Goal: Information Seeking & Learning: Learn about a topic

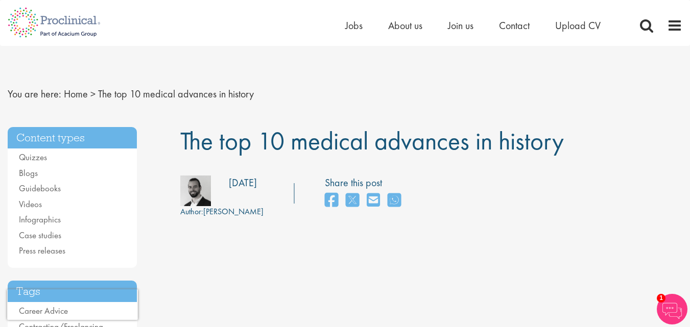
drag, startPoint x: 110, startPoint y: 223, endPoint x: 87, endPoint y: 39, distance: 185.3
drag, startPoint x: 228, startPoint y: 255, endPoint x: 169, endPoint y: 60, distance: 203.4
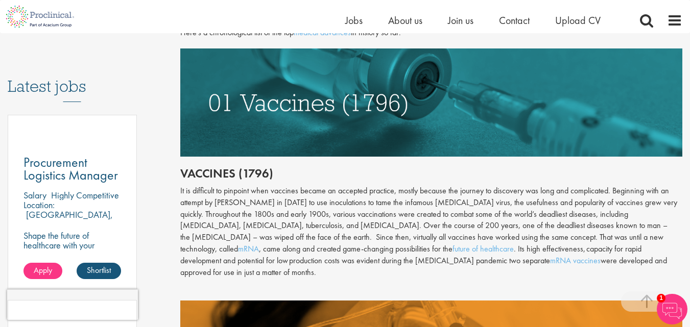
scroll to position [562, 0]
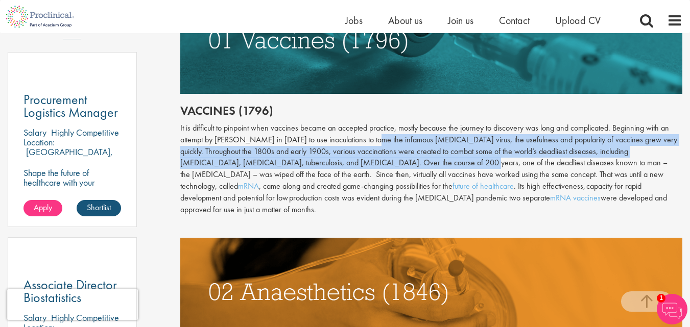
drag, startPoint x: 376, startPoint y: 137, endPoint x: 447, endPoint y: 152, distance: 73.1
click at [429, 162] on div "It is difficult to pinpoint when vaccines became an accepted practice, mostly b…" at bounding box center [431, 169] width 502 height 93
click at [453, 145] on div "It is difficult to pinpoint when vaccines became an accepted practice, mostly b…" at bounding box center [431, 169] width 502 height 93
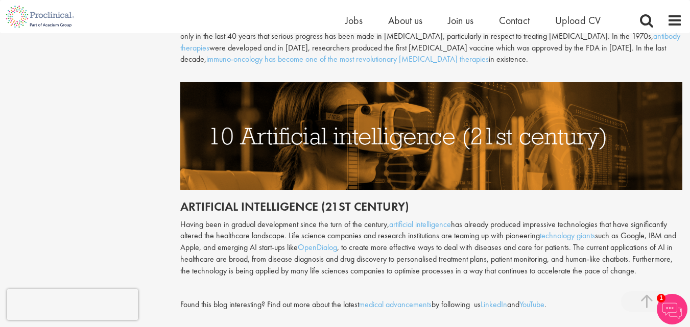
scroll to position [2553, 0]
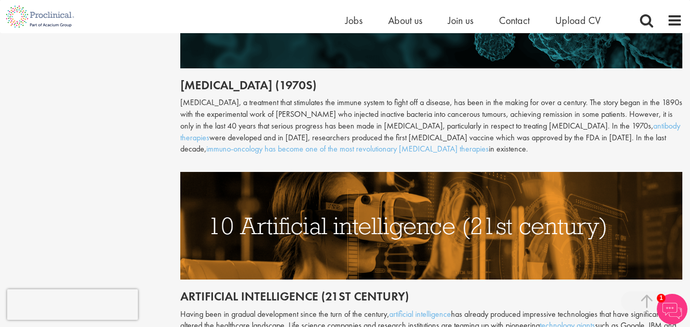
drag, startPoint x: 370, startPoint y: 226, endPoint x: 357, endPoint y: 175, distance: 53.1
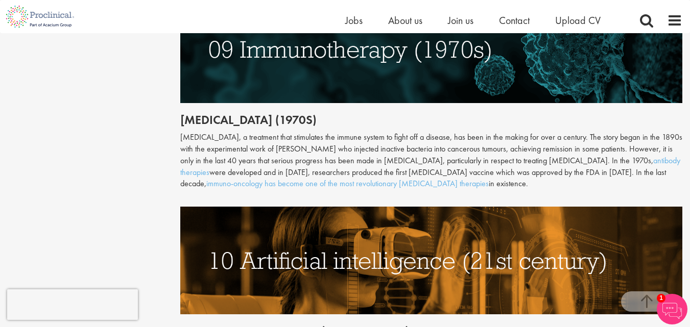
drag, startPoint x: 364, startPoint y: 134, endPoint x: 372, endPoint y: 127, distance: 10.5
click at [379, 132] on div "[MEDICAL_DATA], a treatment that stimulates the immune system to fight off a di…" at bounding box center [431, 161] width 502 height 58
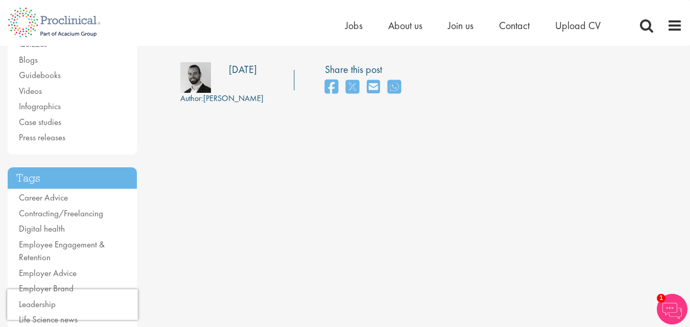
scroll to position [0, 0]
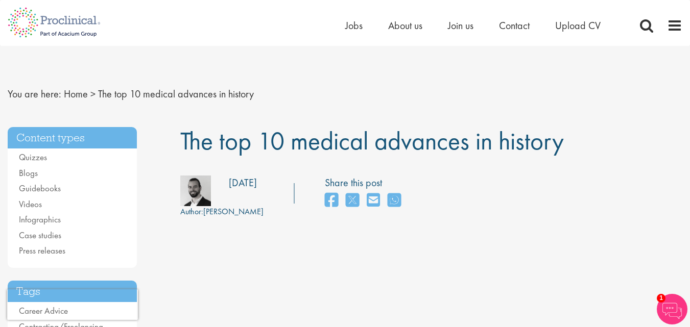
drag, startPoint x: 446, startPoint y: 207, endPoint x: 441, endPoint y: 8, distance: 199.2
click at [264, 145] on span "The top 10 medical advances in history" at bounding box center [372, 141] width 384 height 33
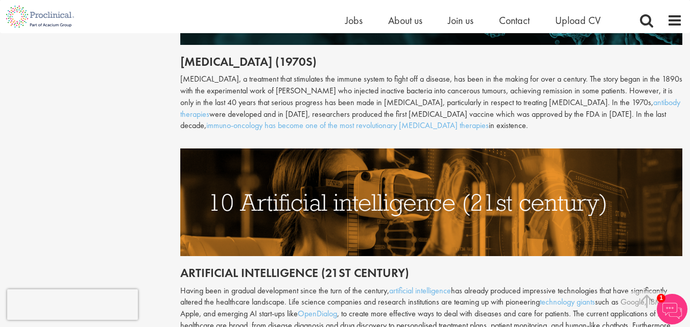
scroll to position [2349, 0]
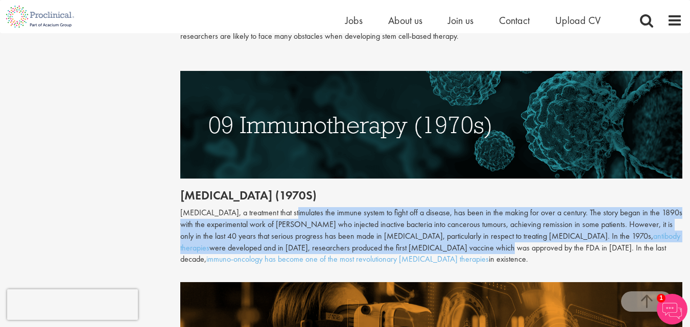
drag, startPoint x: 428, startPoint y: 206, endPoint x: 486, endPoint y: 216, distance: 58.4
click at [479, 212] on div "Antiviral drugs (1960s) Terrible viruses such as small-pox, [MEDICAL_DATA] and …" at bounding box center [431, 75] width 502 height 927
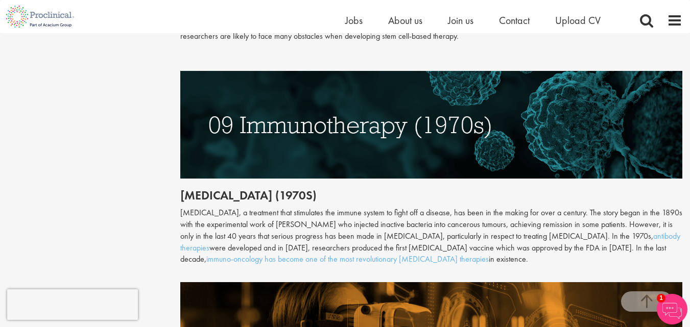
drag, startPoint x: 486, startPoint y: 216, endPoint x: 521, endPoint y: 217, distance: 34.7
click at [487, 216] on div "[MEDICAL_DATA], a treatment that stimulates the immune system to fight off a di…" at bounding box center [431, 236] width 502 height 58
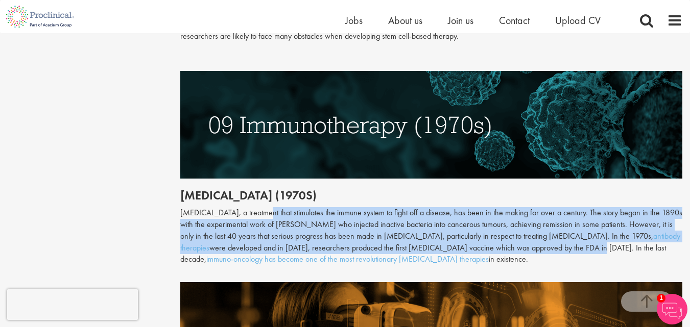
drag, startPoint x: 540, startPoint y: 217, endPoint x: 222, endPoint y: 184, distance: 320.3
click at [238, 207] on div "[MEDICAL_DATA], a treatment that stimulates the immune system to fight off a di…" at bounding box center [431, 236] width 502 height 58
click at [295, 207] on div "[MEDICAL_DATA], a treatment that stimulates the immune system to fight off a di…" at bounding box center [431, 236] width 502 height 58
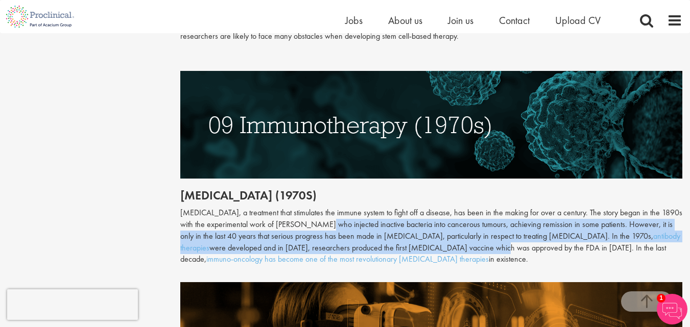
drag, startPoint x: 451, startPoint y: 214, endPoint x: 317, endPoint y: 185, distance: 137.0
click at [318, 207] on div "[MEDICAL_DATA], a treatment that stimulates the immune system to fight off a di…" at bounding box center [431, 236] width 502 height 58
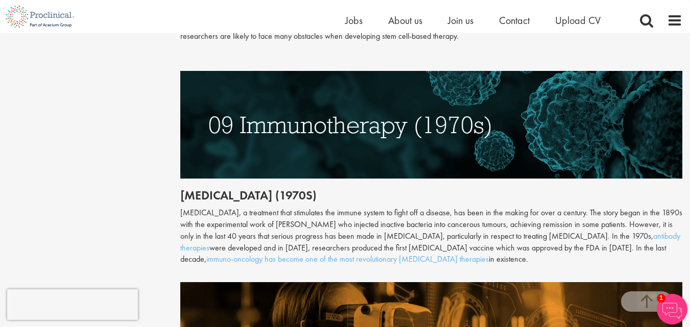
click at [300, 207] on div "[MEDICAL_DATA], a treatment that stimulates the immune system to fight off a di…" at bounding box center [431, 236] width 502 height 58
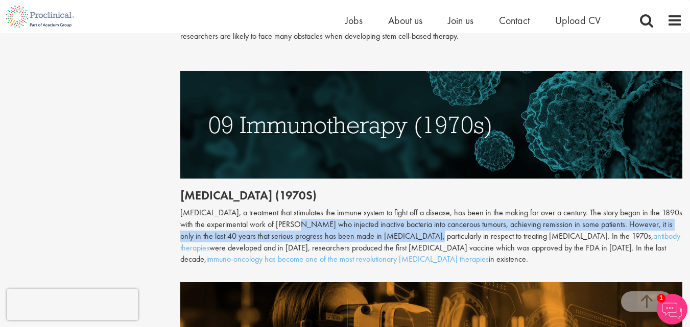
drag, startPoint x: 300, startPoint y: 184, endPoint x: 382, endPoint y: 206, distance: 85.7
click at [382, 207] on div "[MEDICAL_DATA], a treatment that stimulates the immune system to fight off a di…" at bounding box center [431, 236] width 502 height 58
click at [383, 207] on div "[MEDICAL_DATA], a treatment that stimulates the immune system to fight off a di…" at bounding box center [431, 236] width 502 height 58
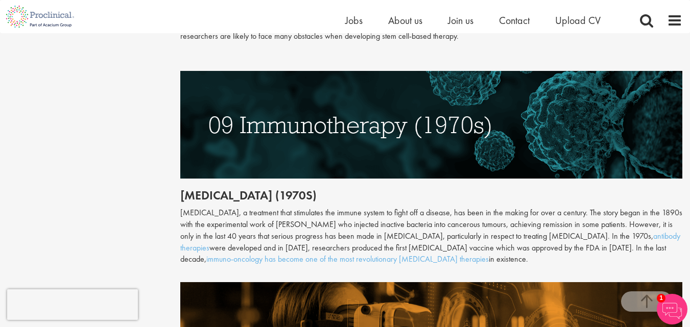
drag, startPoint x: 445, startPoint y: 224, endPoint x: 336, endPoint y: 190, distance: 114.4
click at [338, 207] on div "[MEDICAL_DATA], a treatment that stimulates the immune system to fight off a di…" at bounding box center [431, 236] width 502 height 58
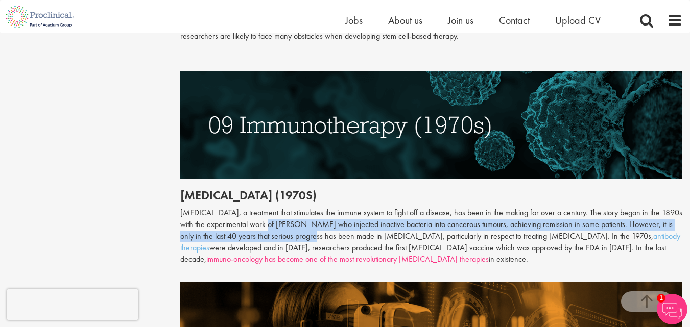
drag, startPoint x: 272, startPoint y: 184, endPoint x: 309, endPoint y: 219, distance: 51.3
click at [309, 219] on div "[MEDICAL_DATA], a treatment that stimulates the immune system to fight off a di…" at bounding box center [431, 236] width 502 height 58
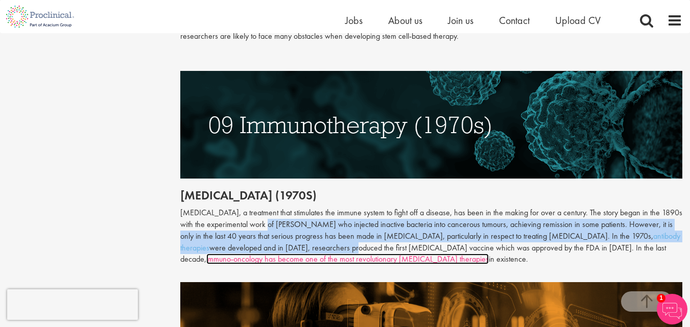
click at [310, 254] on link "immuno-oncology has become one of the most revolutionary [MEDICAL_DATA] therapi…" at bounding box center [347, 259] width 282 height 11
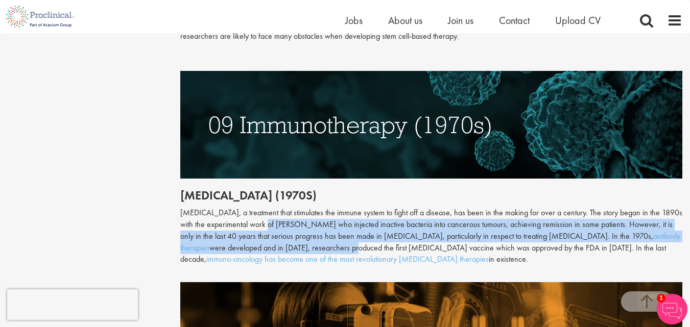
click at [474, 207] on div "[MEDICAL_DATA], a treatment that stimulates the immune system to fight off a di…" at bounding box center [431, 236] width 502 height 58
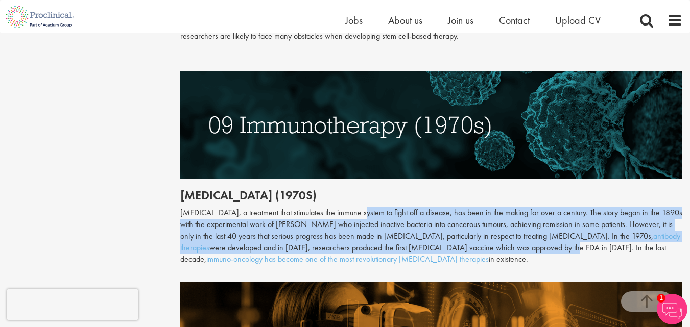
drag, startPoint x: 516, startPoint y: 213, endPoint x: 340, endPoint y: 173, distance: 180.9
click at [353, 207] on div "[MEDICAL_DATA], a treatment that stimulates the immune system to fight off a di…" at bounding box center [431, 236] width 502 height 58
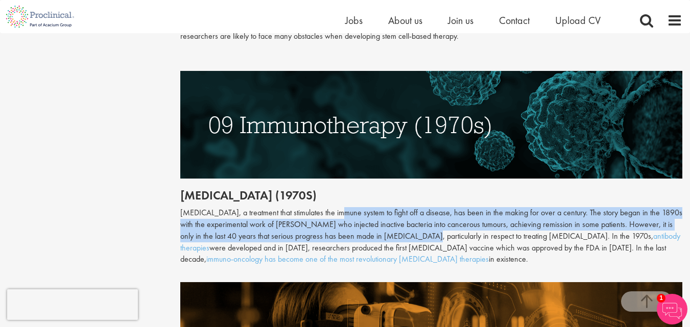
drag, startPoint x: 340, startPoint y: 173, endPoint x: 412, endPoint y: 206, distance: 79.3
click at [412, 207] on div "[MEDICAL_DATA], a treatment that stimulates the immune system to fight off a di…" at bounding box center [431, 236] width 502 height 58
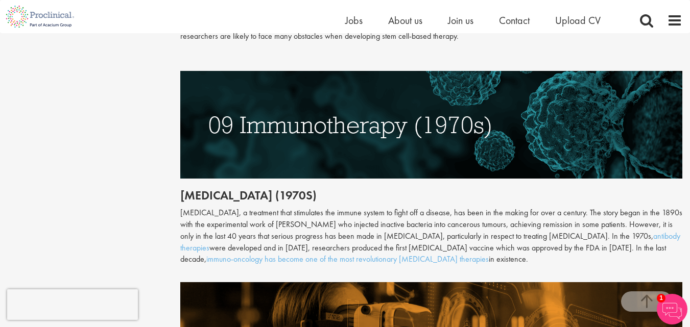
click at [421, 208] on div "[MEDICAL_DATA], a treatment that stimulates the immune system to fight off a di…" at bounding box center [431, 236] width 502 height 58
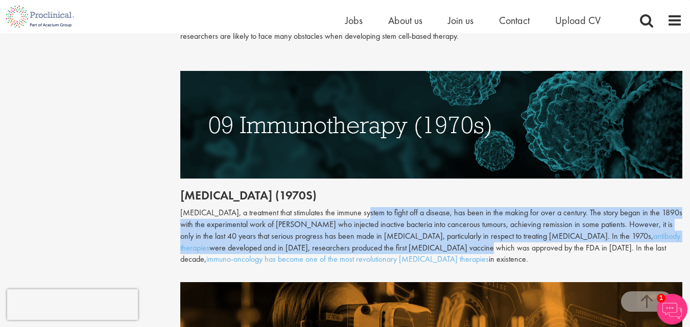
drag, startPoint x: 433, startPoint y: 212, endPoint x: 360, endPoint y: 180, distance: 80.5
click at [361, 207] on div "[MEDICAL_DATA], a treatment that stimulates the immune system to fight off a di…" at bounding box center [431, 236] width 502 height 58
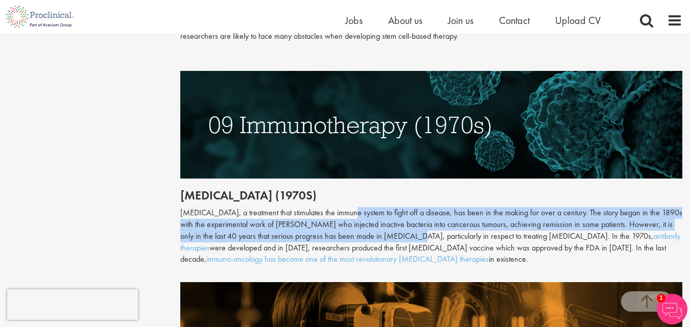
drag, startPoint x: 351, startPoint y: 175, endPoint x: 420, endPoint y: 206, distance: 75.9
click at [416, 207] on div "[MEDICAL_DATA], a treatment that stimulates the immune system to fight off a di…" at bounding box center [431, 236] width 502 height 58
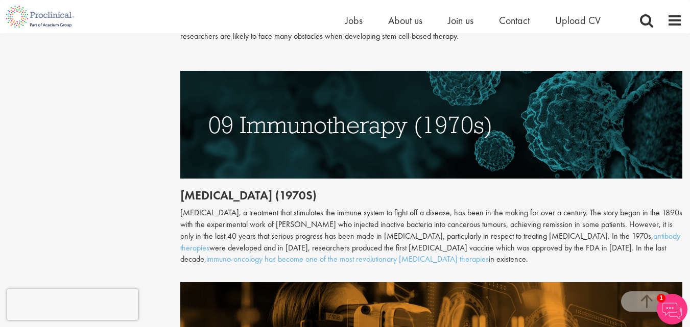
click at [421, 207] on div "[MEDICAL_DATA], a treatment that stimulates the immune system to fight off a di…" at bounding box center [431, 236] width 502 height 58
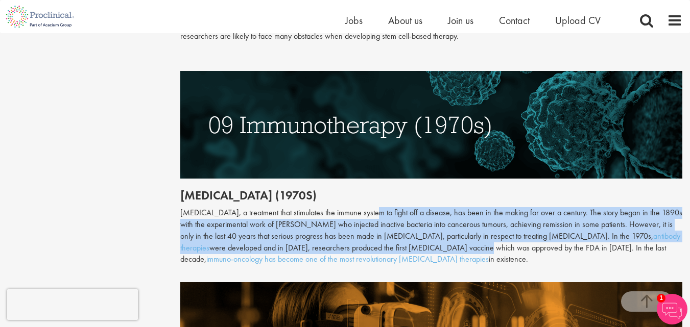
drag, startPoint x: 433, startPoint y: 214, endPoint x: 373, endPoint y: 175, distance: 72.2
click at [373, 207] on div "[MEDICAL_DATA], a treatment that stimulates the immune system to fight off a di…" at bounding box center [431, 236] width 502 height 58
click at [372, 207] on div "[MEDICAL_DATA], a treatment that stimulates the immune system to fight off a di…" at bounding box center [431, 236] width 502 height 58
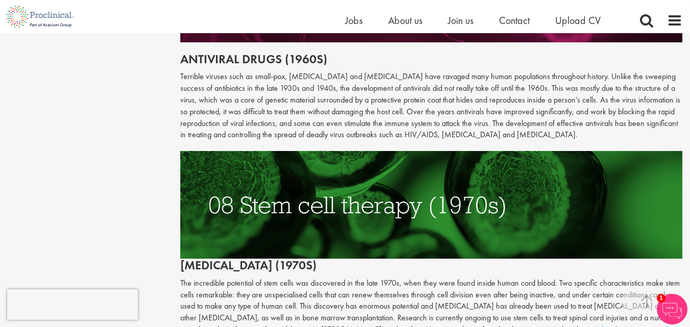
scroll to position [2043, 0]
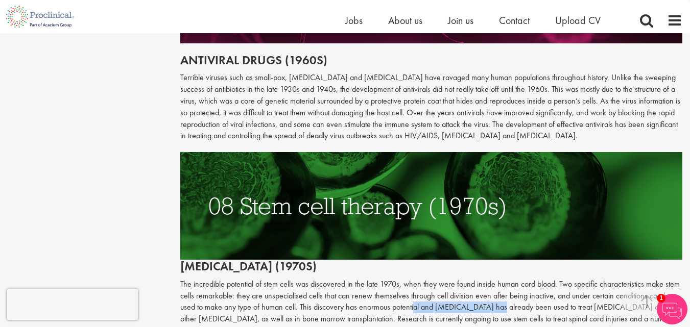
drag, startPoint x: 444, startPoint y: 277, endPoint x: 397, endPoint y: 272, distance: 47.2
click at [400, 279] on p "The incredible potential of stem cells was discovered in the late 1970s, when t…" at bounding box center [431, 314] width 502 height 70
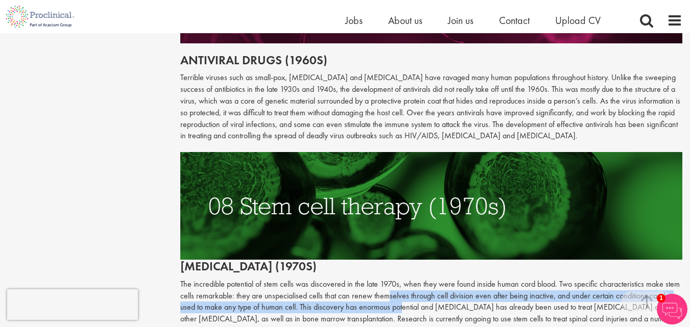
drag, startPoint x: 389, startPoint y: 260, endPoint x: 403, endPoint y: 279, distance: 24.0
click at [403, 279] on p "The incredible potential of stem cells was discovered in the late 1970s, when t…" at bounding box center [431, 314] width 502 height 70
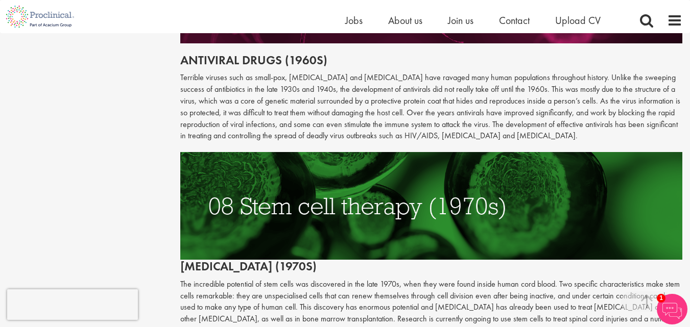
click at [403, 283] on p "The incredible potential of stem cells was discovered in the late 1970s, when t…" at bounding box center [431, 314] width 502 height 70
drag, startPoint x: 397, startPoint y: 312, endPoint x: 288, endPoint y: 265, distance: 118.3
click at [293, 279] on p "The incredible potential of stem cells was discovered in the late 1970s, when t…" at bounding box center [431, 314] width 502 height 70
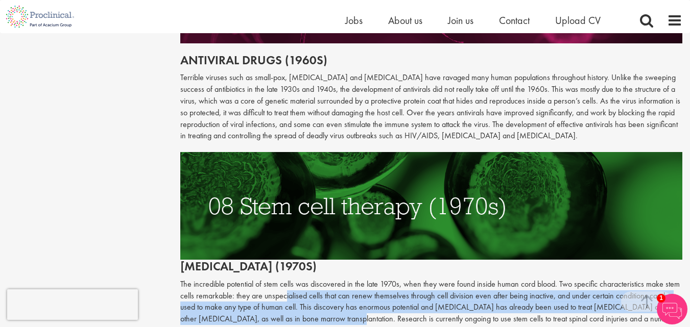
drag, startPoint x: 284, startPoint y: 259, endPoint x: 327, endPoint y: 283, distance: 48.7
click at [323, 281] on p "The incredible potential of stem cells was discovered in the late 1970s, when t…" at bounding box center [431, 314] width 502 height 70
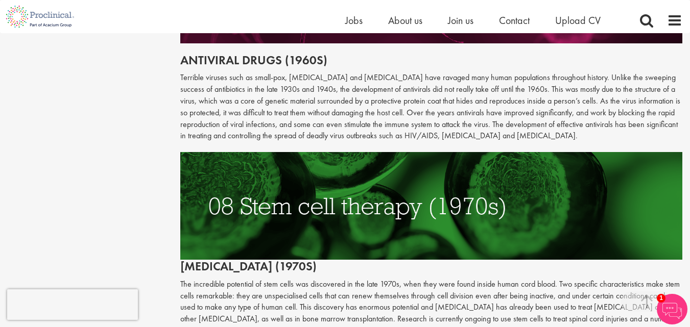
click at [327, 283] on p "The incredible potential of stem cells was discovered in the late 1970s, when t…" at bounding box center [431, 314] width 502 height 70
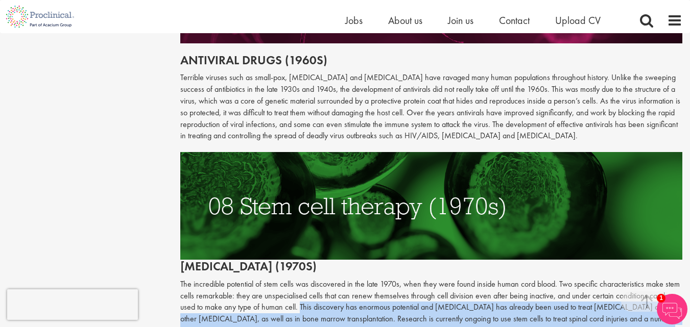
drag, startPoint x: 363, startPoint y: 320, endPoint x: 297, endPoint y: 269, distance: 83.0
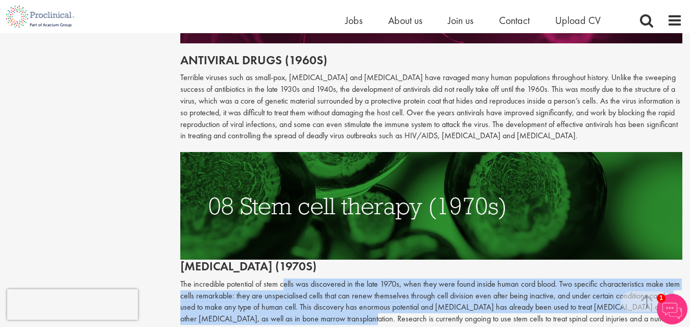
drag, startPoint x: 318, startPoint y: 276, endPoint x: 338, endPoint y: 288, distance: 22.7
click at [336, 286] on p "The incredible potential of stem cells was discovered in the late 1970s, when t…" at bounding box center [431, 314] width 502 height 70
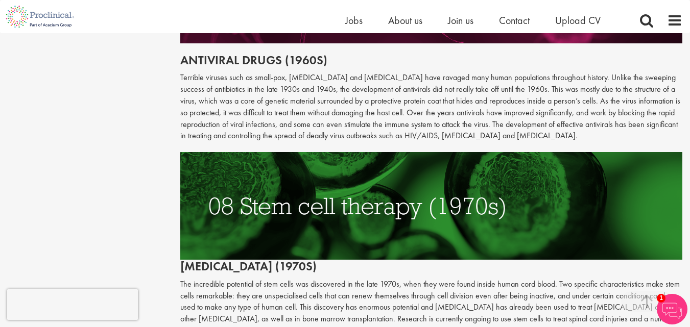
click at [338, 288] on p "The incredible potential of stem cells was discovered in the late 1970s, when t…" at bounding box center [431, 314] width 502 height 70
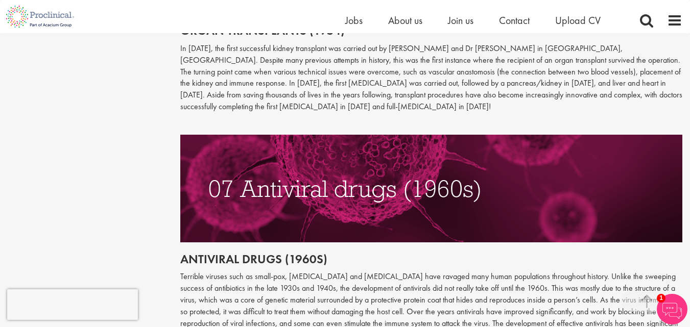
scroll to position [1838, 0]
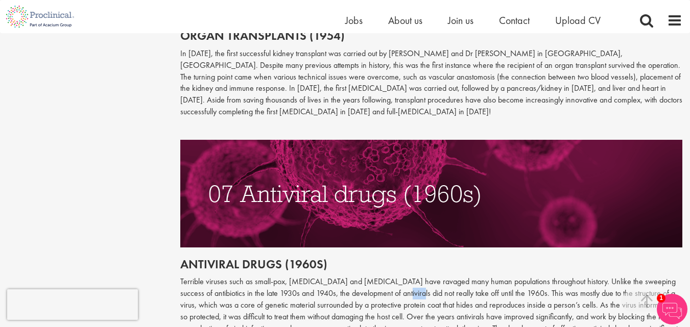
drag, startPoint x: 375, startPoint y: 256, endPoint x: 400, endPoint y: 272, distance: 29.3
click at [399, 276] on p "Terrible viruses such as small-pox, [MEDICAL_DATA] and [MEDICAL_DATA] have rava…" at bounding box center [431, 311] width 502 height 70
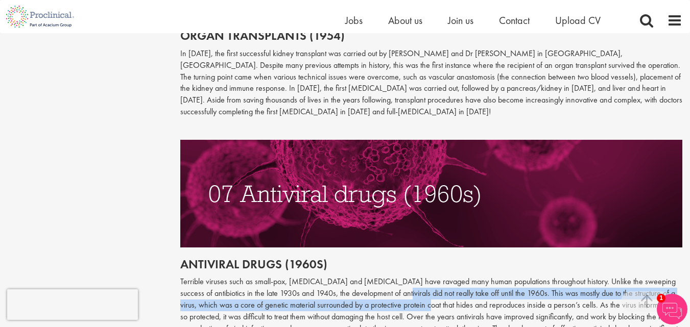
click at [400, 276] on p "Terrible viruses such as small-pox, [MEDICAL_DATA] and [MEDICAL_DATA] have rava…" at bounding box center [431, 311] width 502 height 70
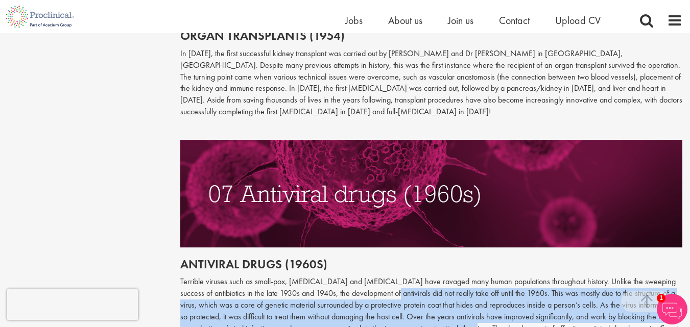
drag, startPoint x: 437, startPoint y: 294, endPoint x: 350, endPoint y: 248, distance: 98.4
click at [352, 276] on p "Terrible viruses such as small-pox, [MEDICAL_DATA] and [MEDICAL_DATA] have rava…" at bounding box center [431, 311] width 502 height 70
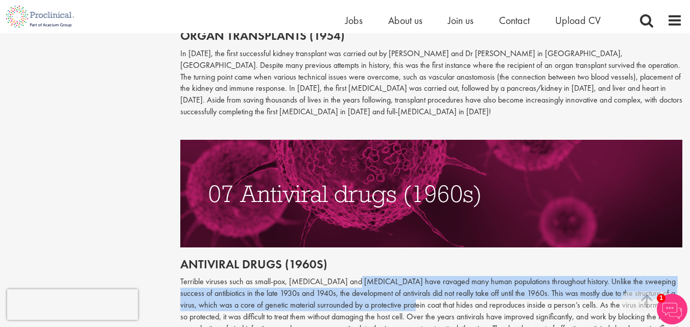
drag, startPoint x: 350, startPoint y: 248, endPoint x: 414, endPoint y: 283, distance: 73.4
click at [408, 281] on p "Terrible viruses such as small-pox, [MEDICAL_DATA] and [MEDICAL_DATA] have rava…" at bounding box center [431, 311] width 502 height 70
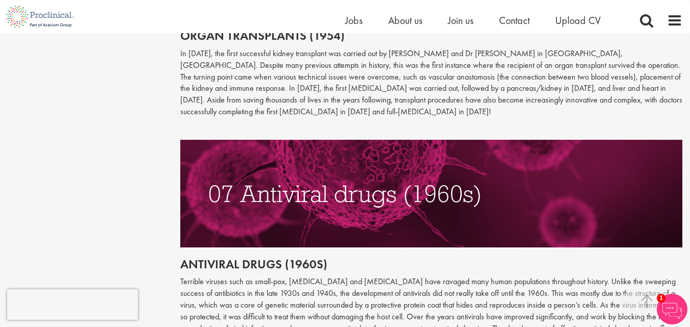
click at [414, 283] on p "Terrible viruses such as small-pox, [MEDICAL_DATA] and [MEDICAL_DATA] have rava…" at bounding box center [431, 311] width 502 height 70
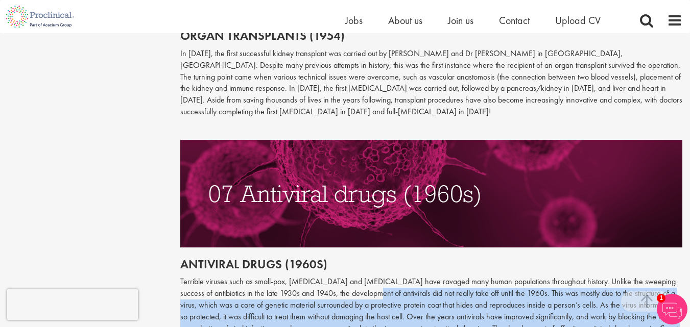
drag, startPoint x: 449, startPoint y: 303, endPoint x: 337, endPoint y: 252, distance: 122.9
click at [338, 276] on p "Terrible viruses such as small-pox, [MEDICAL_DATA] and [MEDICAL_DATA] have rava…" at bounding box center [431, 311] width 502 height 70
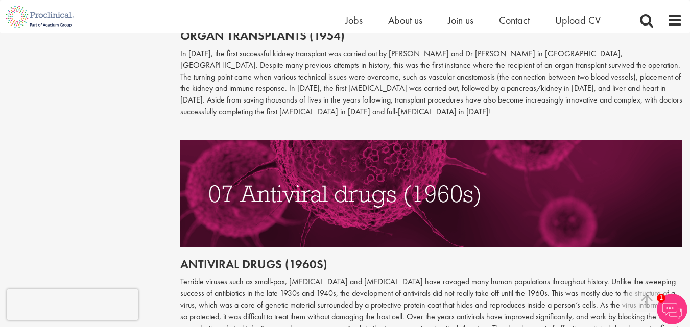
click at [454, 306] on p "Terrible viruses such as small-pox, [MEDICAL_DATA] and [MEDICAL_DATA] have rava…" at bounding box center [431, 311] width 502 height 70
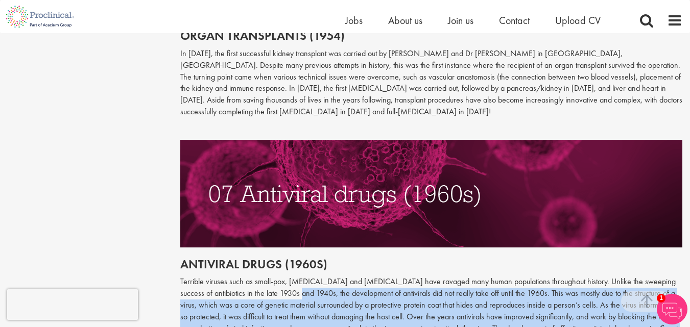
drag, startPoint x: 446, startPoint y: 300, endPoint x: 262, endPoint y: 249, distance: 190.9
click at [268, 276] on p "Terrible viruses such as small-pox, [MEDICAL_DATA] and [MEDICAL_DATA] have rava…" at bounding box center [431, 311] width 502 height 70
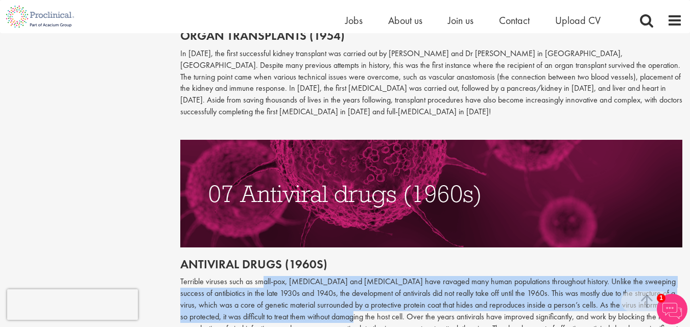
drag, startPoint x: 262, startPoint y: 249, endPoint x: 329, endPoint y: 286, distance: 76.6
click at [327, 285] on p "Terrible viruses such as small-pox, [MEDICAL_DATA] and [MEDICAL_DATA] have rava…" at bounding box center [431, 311] width 502 height 70
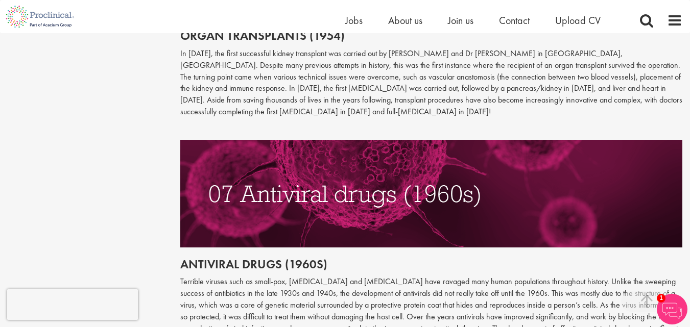
drag, startPoint x: 329, startPoint y: 286, endPoint x: 350, endPoint y: 306, distance: 28.9
click at [330, 286] on p "Terrible viruses such as small-pox, [MEDICAL_DATA] and [MEDICAL_DATA] have rava…" at bounding box center [431, 311] width 502 height 70
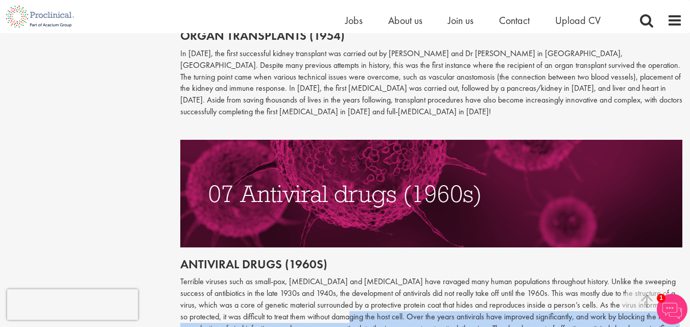
drag, startPoint x: 350, startPoint y: 306, endPoint x: 271, endPoint y: 245, distance: 99.8
click at [278, 276] on p "Terrible viruses such as small-pox, [MEDICAL_DATA] and [MEDICAL_DATA] have rava…" at bounding box center [431, 311] width 502 height 70
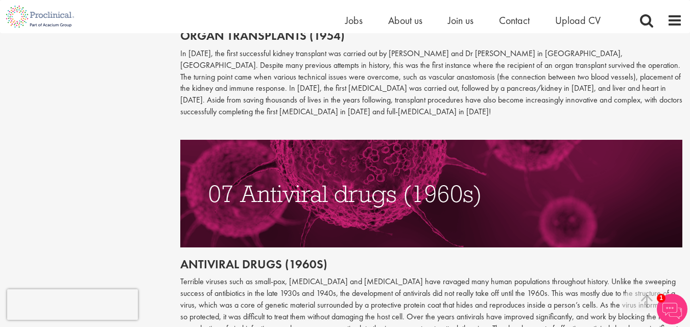
click at [270, 276] on p "Terrible viruses such as small-pox, [MEDICAL_DATA] and [MEDICAL_DATA] have rava…" at bounding box center [431, 311] width 502 height 70
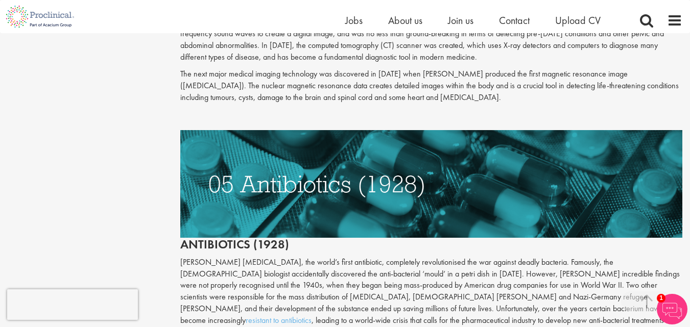
scroll to position [1481, 0]
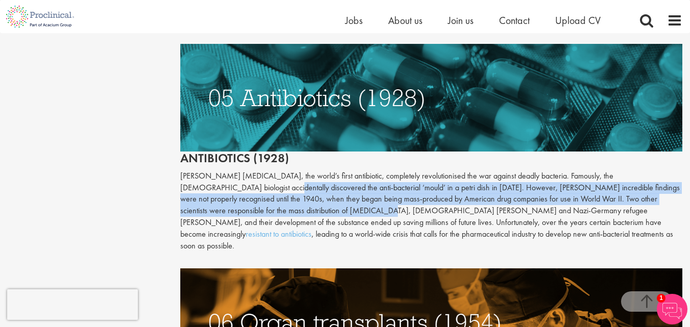
drag, startPoint x: 219, startPoint y: 163, endPoint x: 291, endPoint y: 212, distance: 86.8
click at [288, 209] on p "[PERSON_NAME] [MEDICAL_DATA], the world’s first antibiotic, completely revoluti…" at bounding box center [431, 212] width 502 height 82
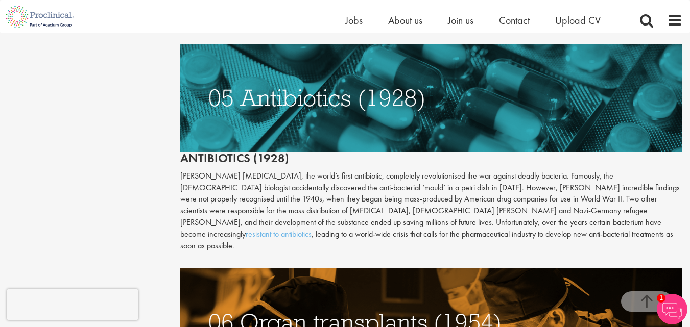
click at [291, 212] on p "[PERSON_NAME] [MEDICAL_DATA], the world’s first antibiotic, completely revoluti…" at bounding box center [431, 212] width 502 height 82
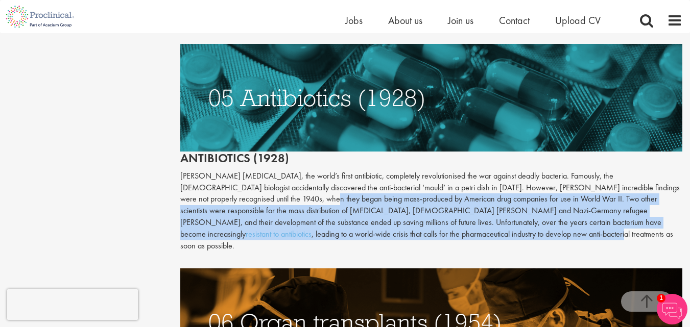
drag, startPoint x: 293, startPoint y: 214, endPoint x: 213, endPoint y: 150, distance: 102.1
click at [219, 171] on p "[PERSON_NAME] [MEDICAL_DATA], the world’s first antibiotic, completely revoluti…" at bounding box center [431, 212] width 502 height 82
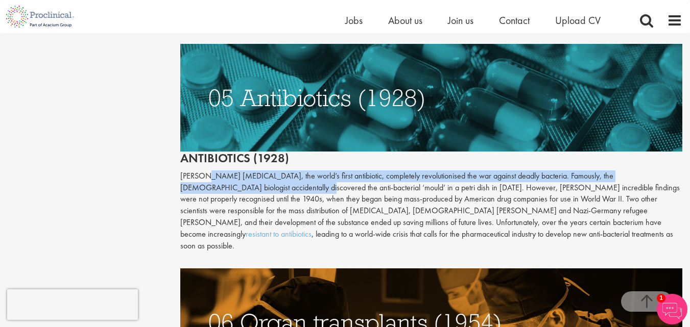
drag, startPoint x: 208, startPoint y: 145, endPoint x: 306, endPoint y: 192, distance: 108.5
click at [305, 191] on div "The first medical imaging machines were X-rays. The X-ray, a form of electromag…" at bounding box center [431, 182] width 502 height 585
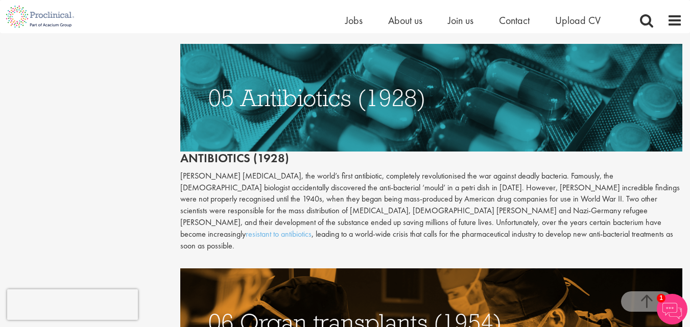
click at [307, 193] on p "[PERSON_NAME] [MEDICAL_DATA], the world’s first antibiotic, completely revoluti…" at bounding box center [431, 212] width 502 height 82
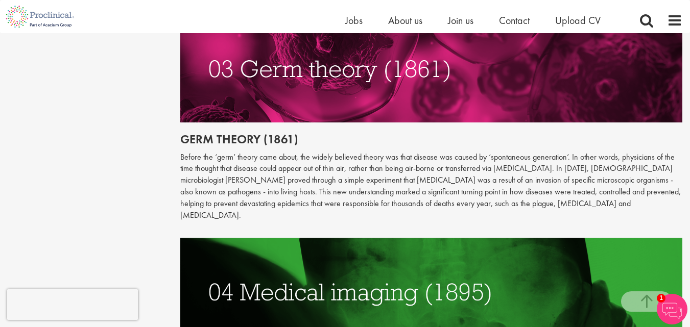
scroll to position [1072, 0]
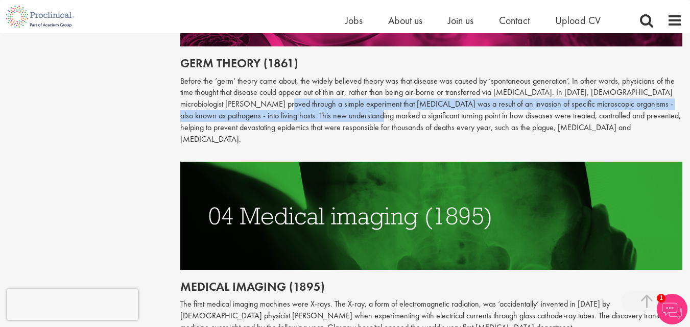
drag, startPoint x: 236, startPoint y: 92, endPoint x: 310, endPoint y: 103, distance: 74.4
click at [309, 103] on p "Before the ‘germ’ theory came about, the widely believed theory was that diseas…" at bounding box center [431, 111] width 502 height 70
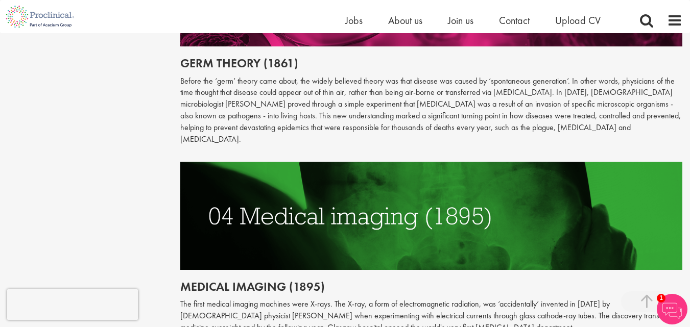
click at [311, 103] on p "Before the ‘germ’ theory came about, the widely believed theory was that diseas…" at bounding box center [431, 111] width 502 height 70
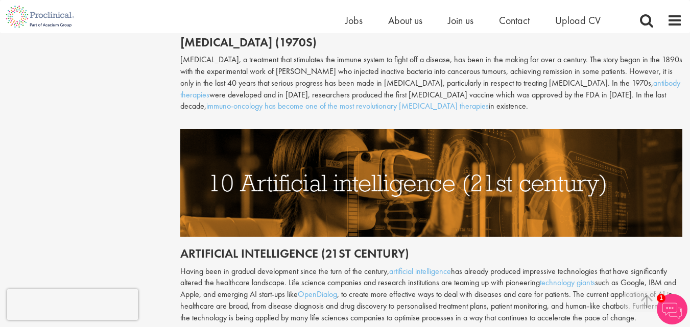
scroll to position [2553, 0]
